Goal: Task Accomplishment & Management: Use online tool/utility

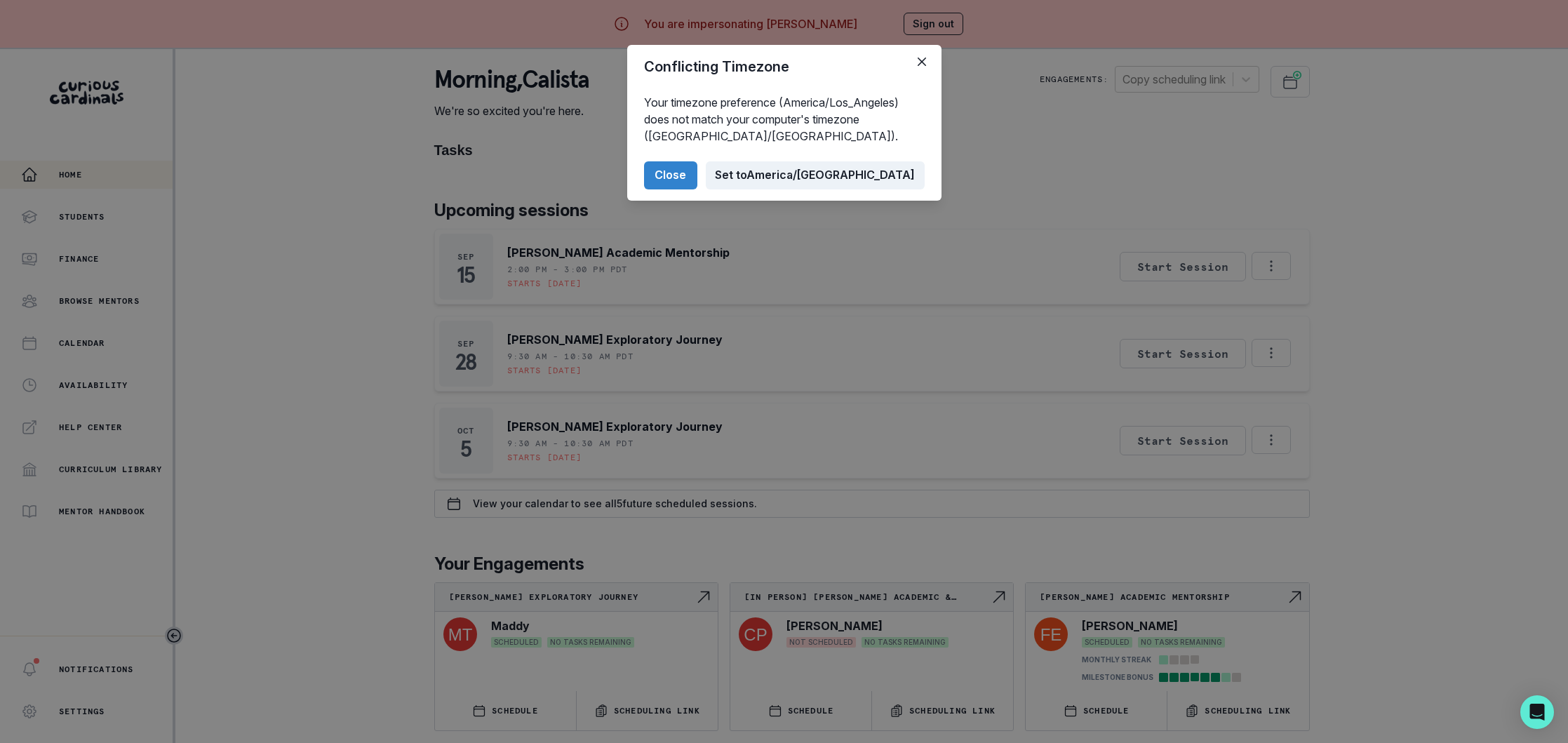
click at [845, 173] on button "Set to [GEOGRAPHIC_DATA]/[GEOGRAPHIC_DATA]" at bounding box center [815, 175] width 219 height 28
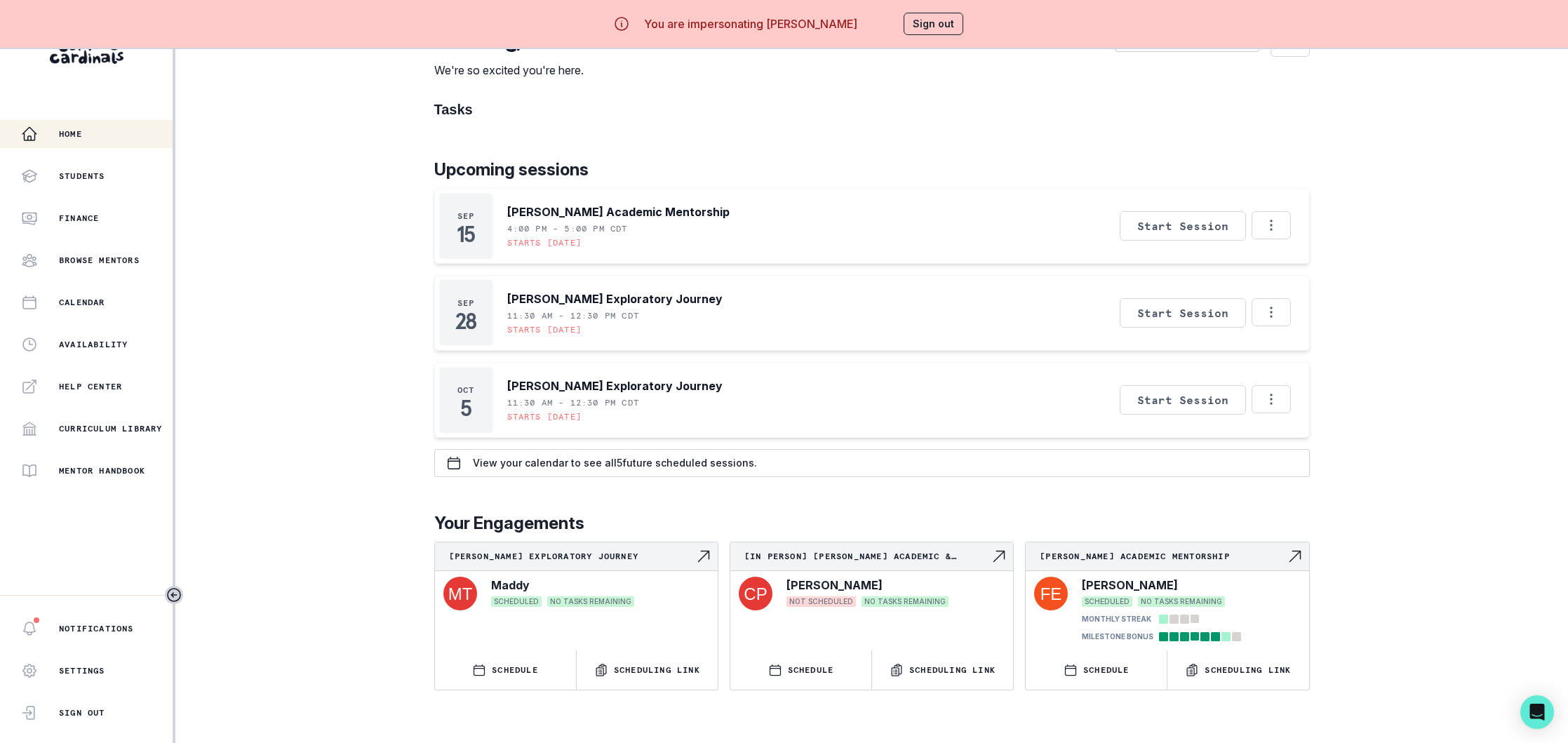
scroll to position [49, 0]
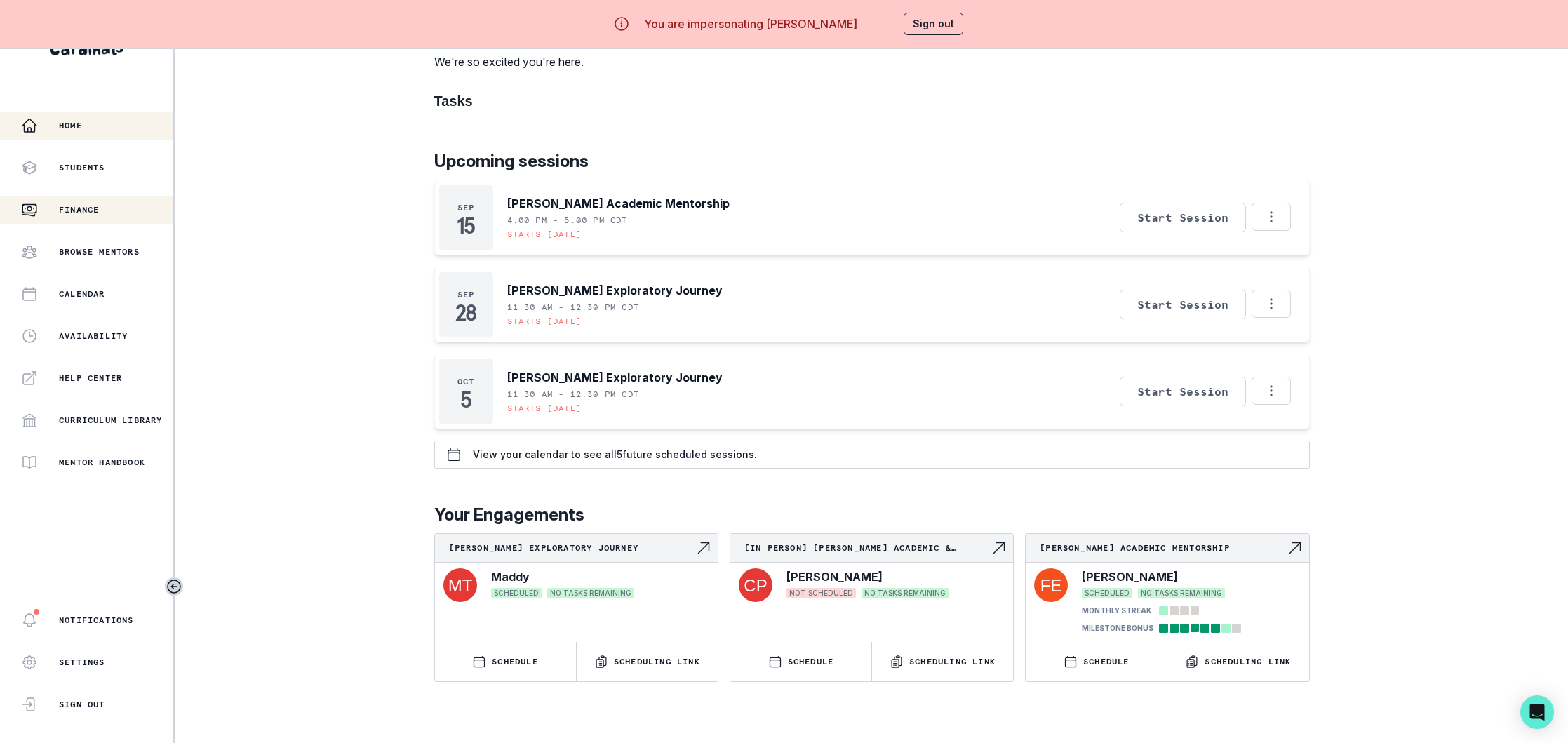
click at [66, 205] on p "Finance" at bounding box center [78, 209] width 40 height 11
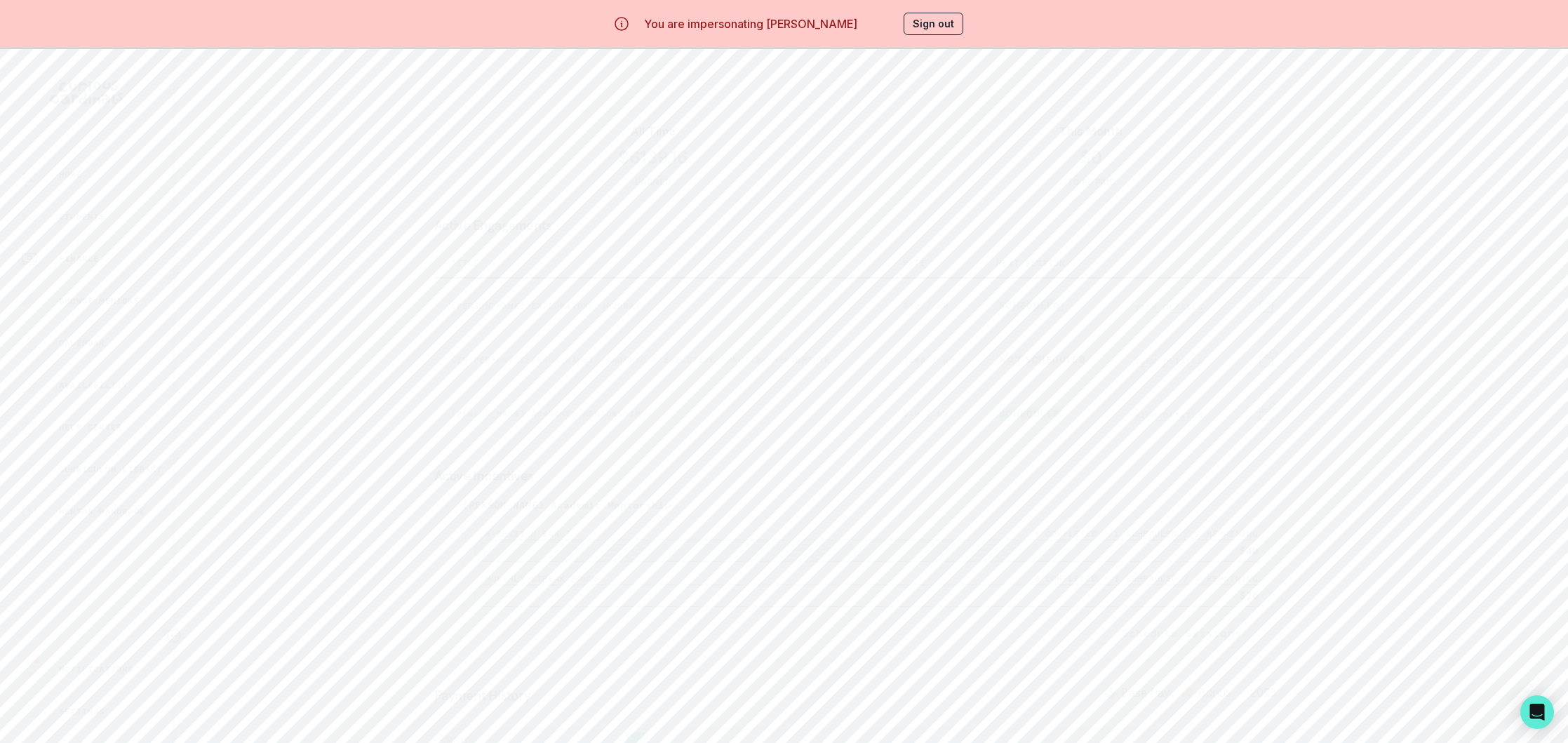
click at [922, 22] on button "Sign out" at bounding box center [934, 24] width 60 height 22
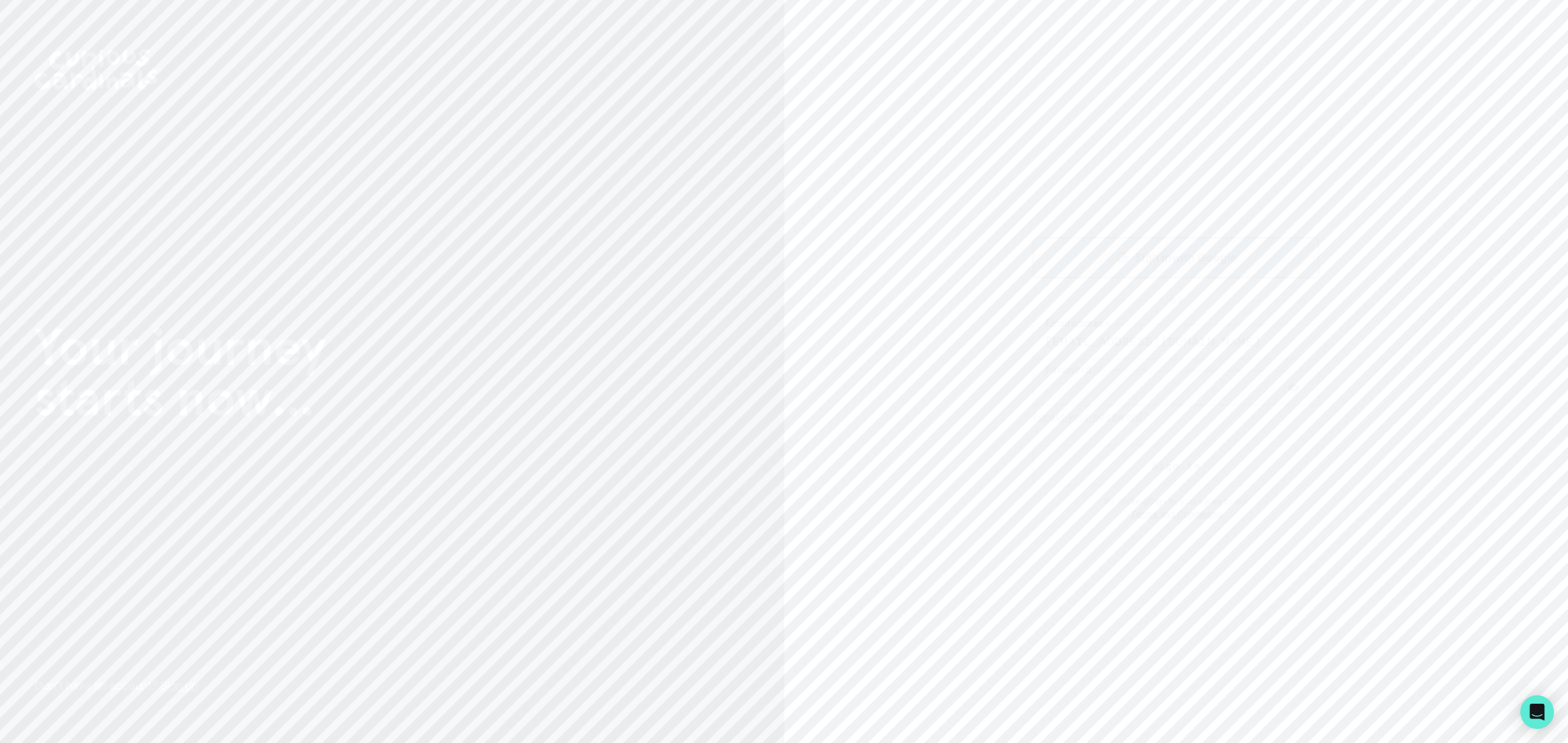
click at [1173, 250] on p "Sign in with Google" at bounding box center [1186, 257] width 102 height 17
